Goal: Task Accomplishment & Management: Manage account settings

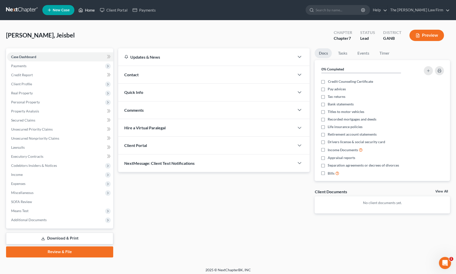
click at [94, 12] on link "Home" at bounding box center [86, 10] width 21 height 9
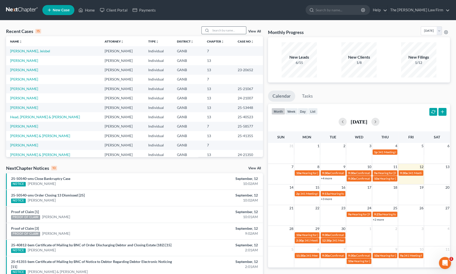
click at [224, 30] on input "search" at bounding box center [228, 30] width 35 height 7
type input "head"
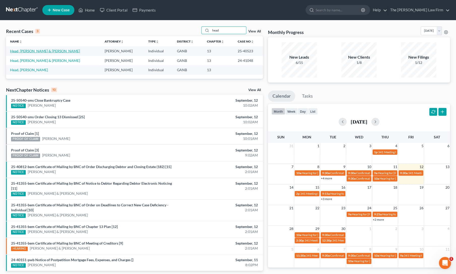
click at [20, 51] on link "Head, [PERSON_NAME] & [PERSON_NAME]" at bounding box center [45, 51] width 70 height 4
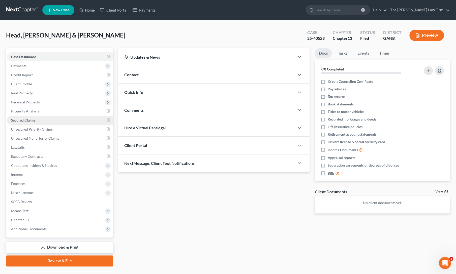
click at [26, 122] on span "Secured Claims" at bounding box center [23, 120] width 24 height 4
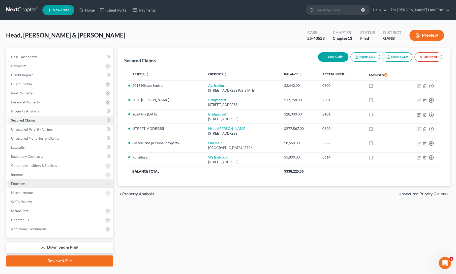
click at [24, 181] on span "Expenses" at bounding box center [60, 183] width 106 height 9
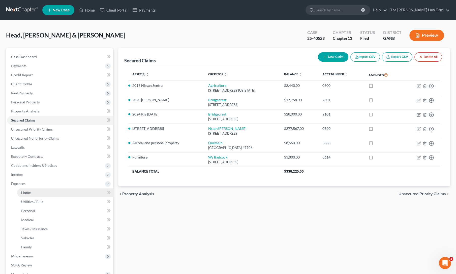
click at [28, 193] on span "Home" at bounding box center [26, 193] width 10 height 4
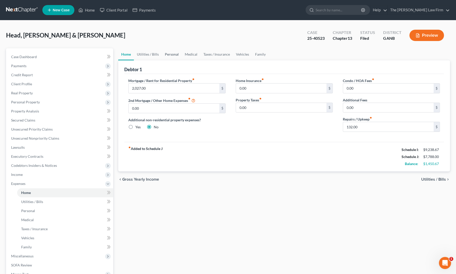
click at [169, 57] on link "Personal" at bounding box center [172, 54] width 20 height 12
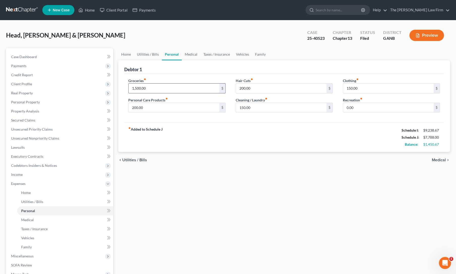
click at [170, 87] on input "1,500.00" at bounding box center [173, 89] width 90 height 10
type input "1,700"
click at [151, 53] on link "Utilities / Bills" at bounding box center [148, 54] width 28 height 12
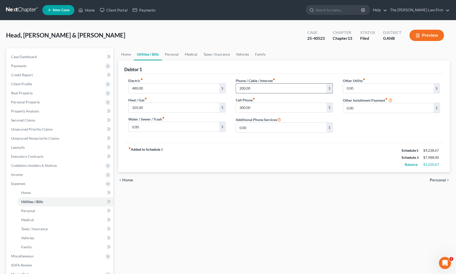
click at [253, 87] on input "200.00" at bounding box center [281, 89] width 90 height 10
click at [264, 154] on div "fiber_manual_record Added to Schedule J Schedule I: $9,238.67 Schedule J: $8,08…" at bounding box center [283, 157] width 319 height 29
click at [268, 203] on div "Home Utilities / Bills Personal Medical Taxes / Insurance Vehicles Family Debto…" at bounding box center [284, 189] width 337 height 282
click at [253, 224] on div "Home Utilities / Bills Personal Medical Taxes / Insurance Vehicles Family Debto…" at bounding box center [284, 189] width 337 height 282
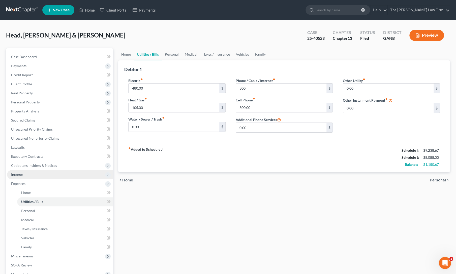
click at [23, 175] on span "Income" at bounding box center [60, 174] width 106 height 9
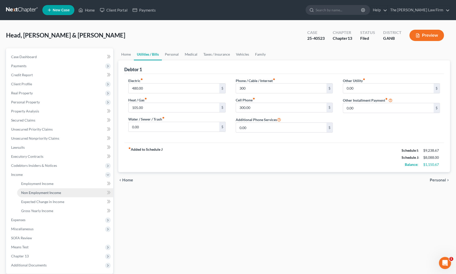
click at [35, 190] on link "Non Employment Income" at bounding box center [65, 192] width 96 height 9
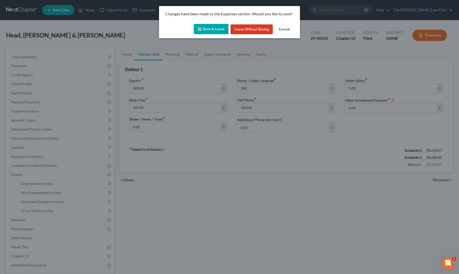
click at [202, 27] on icon "button" at bounding box center [200, 29] width 4 height 4
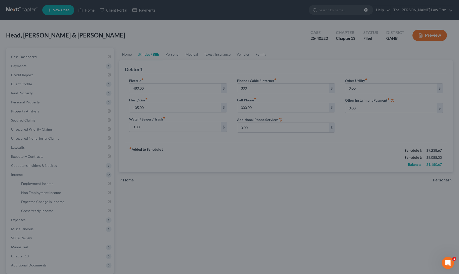
type input "300.00"
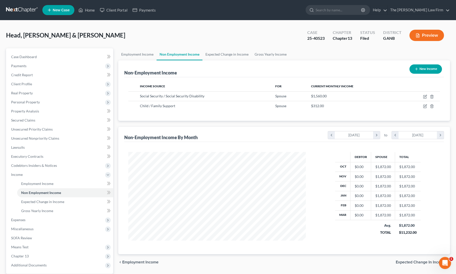
scroll to position [90, 187]
click at [86, 12] on link "Home" at bounding box center [86, 10] width 21 height 9
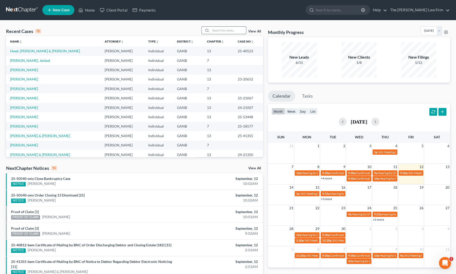
click at [231, 33] on input "search" at bounding box center [228, 30] width 35 height 7
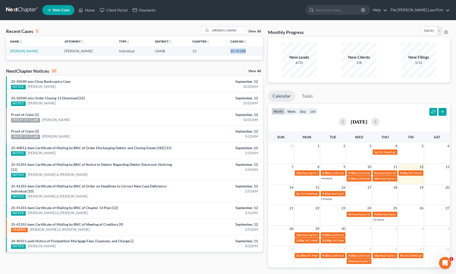
drag, startPoint x: 228, startPoint y: 51, endPoint x: 245, endPoint y: 52, distance: 16.9
click at [245, 52] on td "25-41188" at bounding box center [244, 50] width 37 height 9
copy td "25-41188"
click at [229, 30] on input "[PERSON_NAME]" at bounding box center [228, 30] width 35 height 7
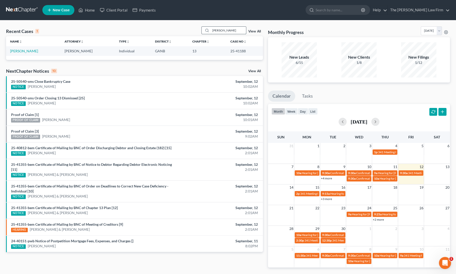
click at [229, 30] on input "[PERSON_NAME]" at bounding box center [228, 30] width 35 height 7
type input "[PERSON_NAME]"
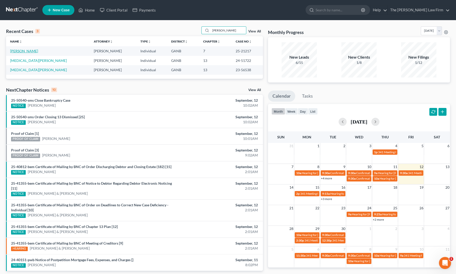
click at [18, 51] on link "[PERSON_NAME]" at bounding box center [24, 51] width 28 height 4
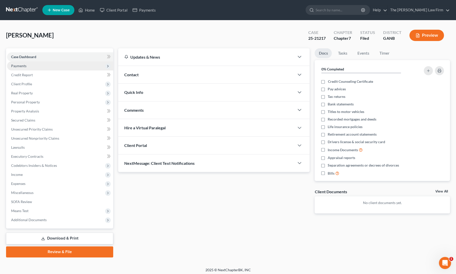
click at [20, 65] on span "Payments" at bounding box center [18, 66] width 15 height 4
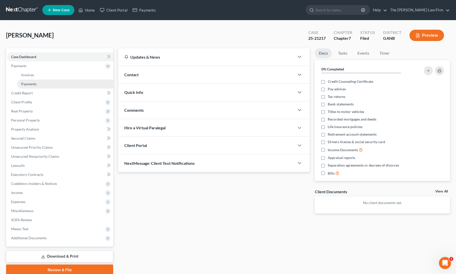
click at [32, 88] on link "Payments" at bounding box center [65, 84] width 96 height 9
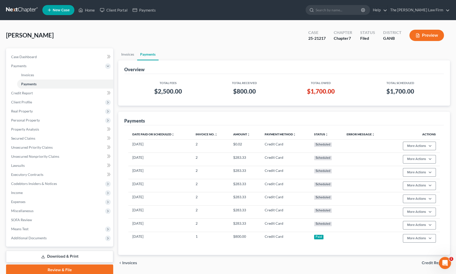
click at [255, 264] on div "chevron_left Invoices Credit Report chevron_right" at bounding box center [284, 263] width 332 height 16
click at [174, 42] on div "[PERSON_NAME] Upgraded Case 25-21217 Chapter Chapter 7 Status Filed District GA…" at bounding box center [228, 37] width 444 height 22
click at [200, 44] on div "[PERSON_NAME] Upgraded Case 25-21217 Chapter Chapter 7 Status Filed District GA…" at bounding box center [228, 37] width 444 height 22
